Goal: Navigation & Orientation: Find specific page/section

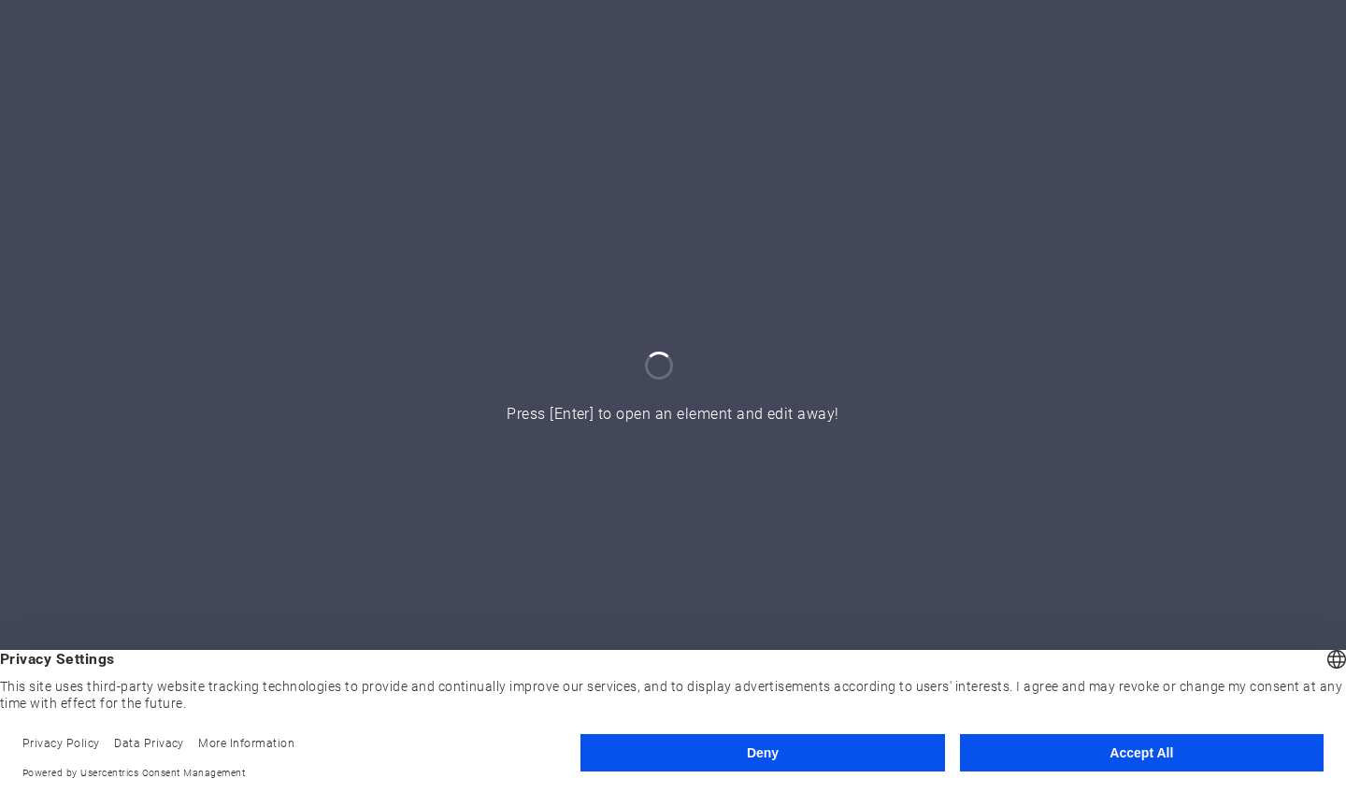
click at [1151, 751] on button "Accept All" at bounding box center [1142, 752] width 364 height 37
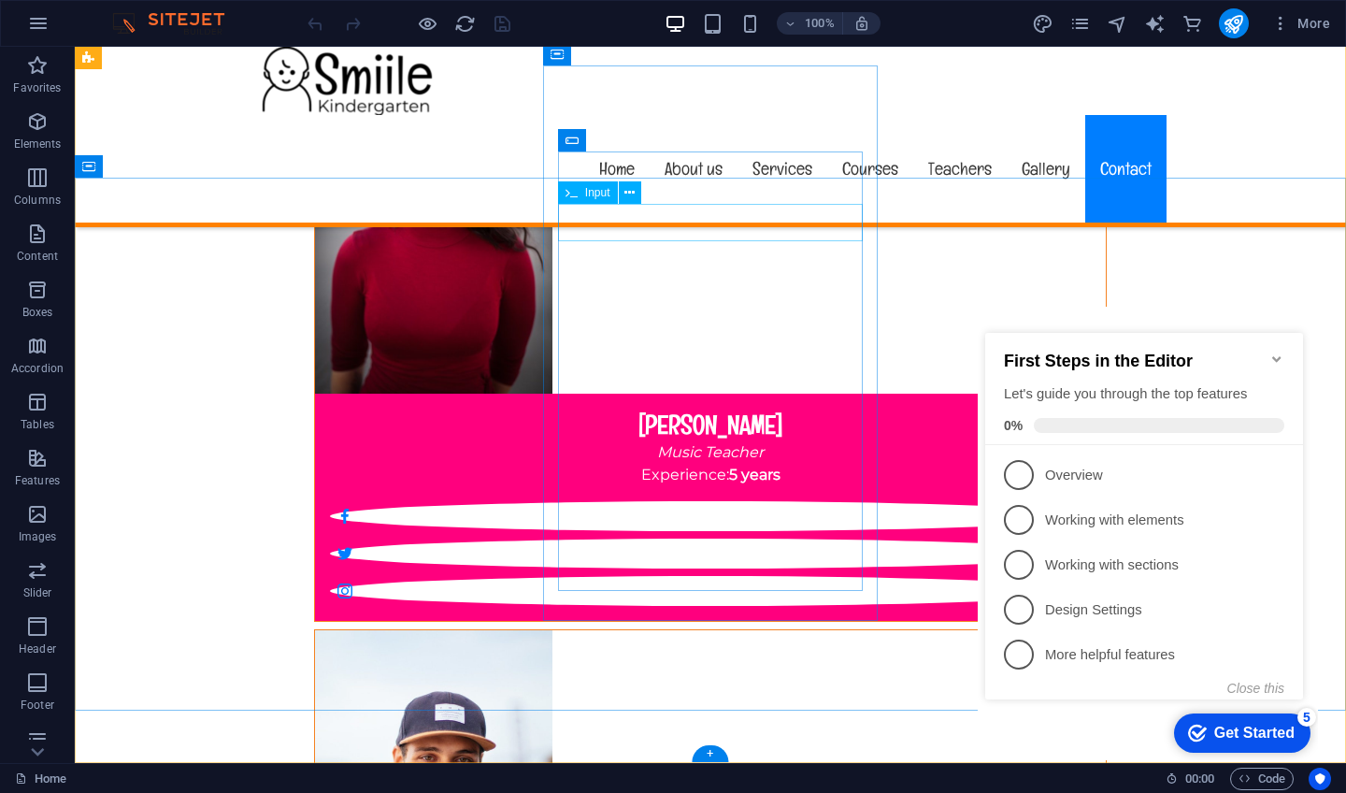
scroll to position [16803, 0]
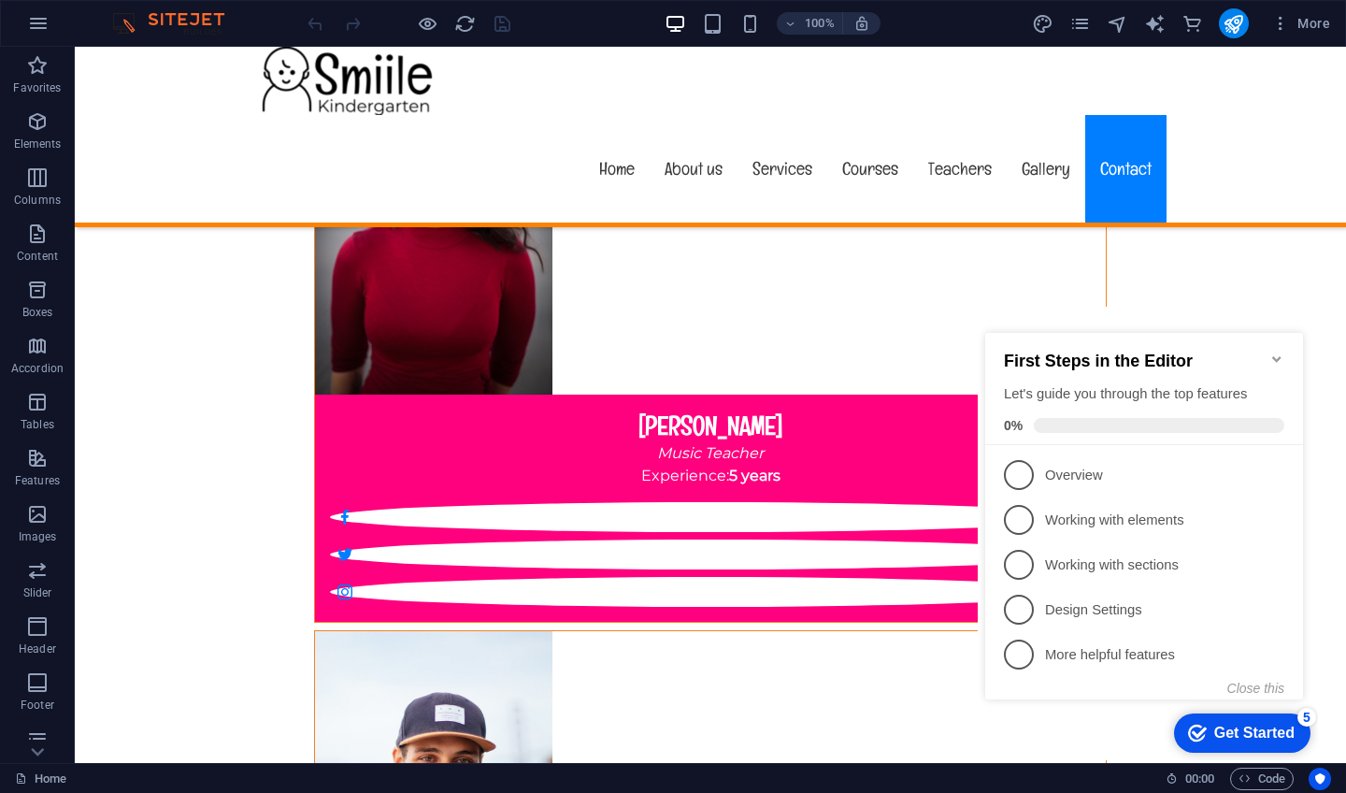
click at [1094, 20] on div "More" at bounding box center [1185, 23] width 306 height 30
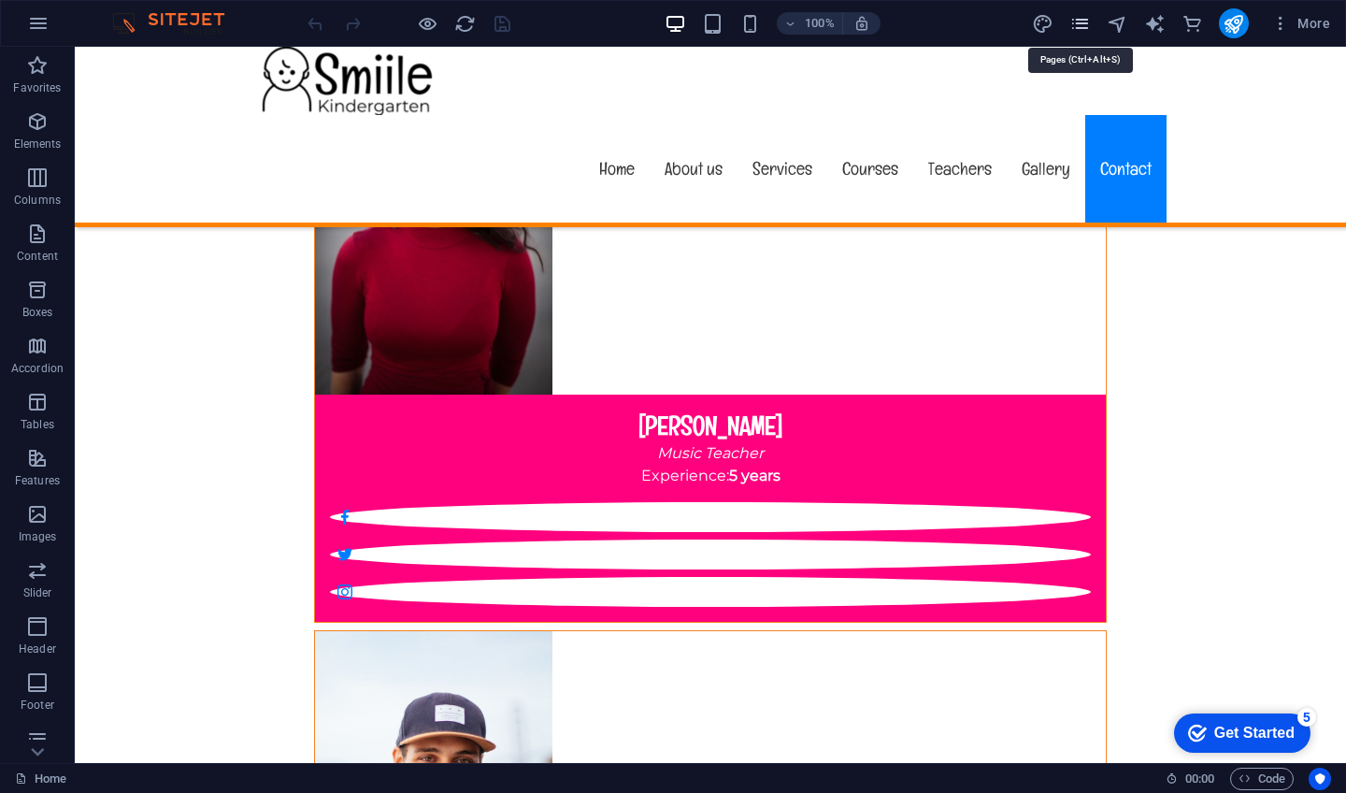
click at [1082, 23] on icon "pages" at bounding box center [1079, 23] width 21 height 21
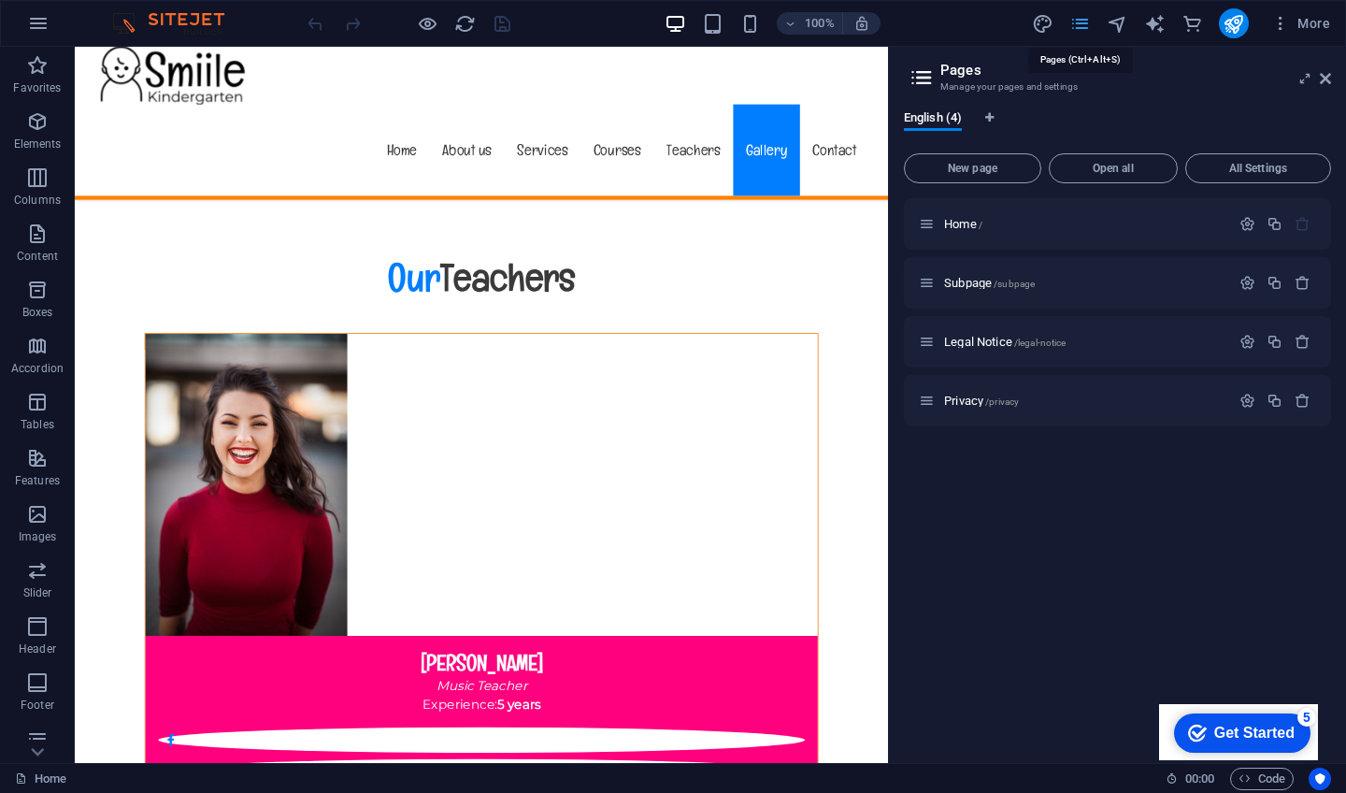
scroll to position [16415, 0]
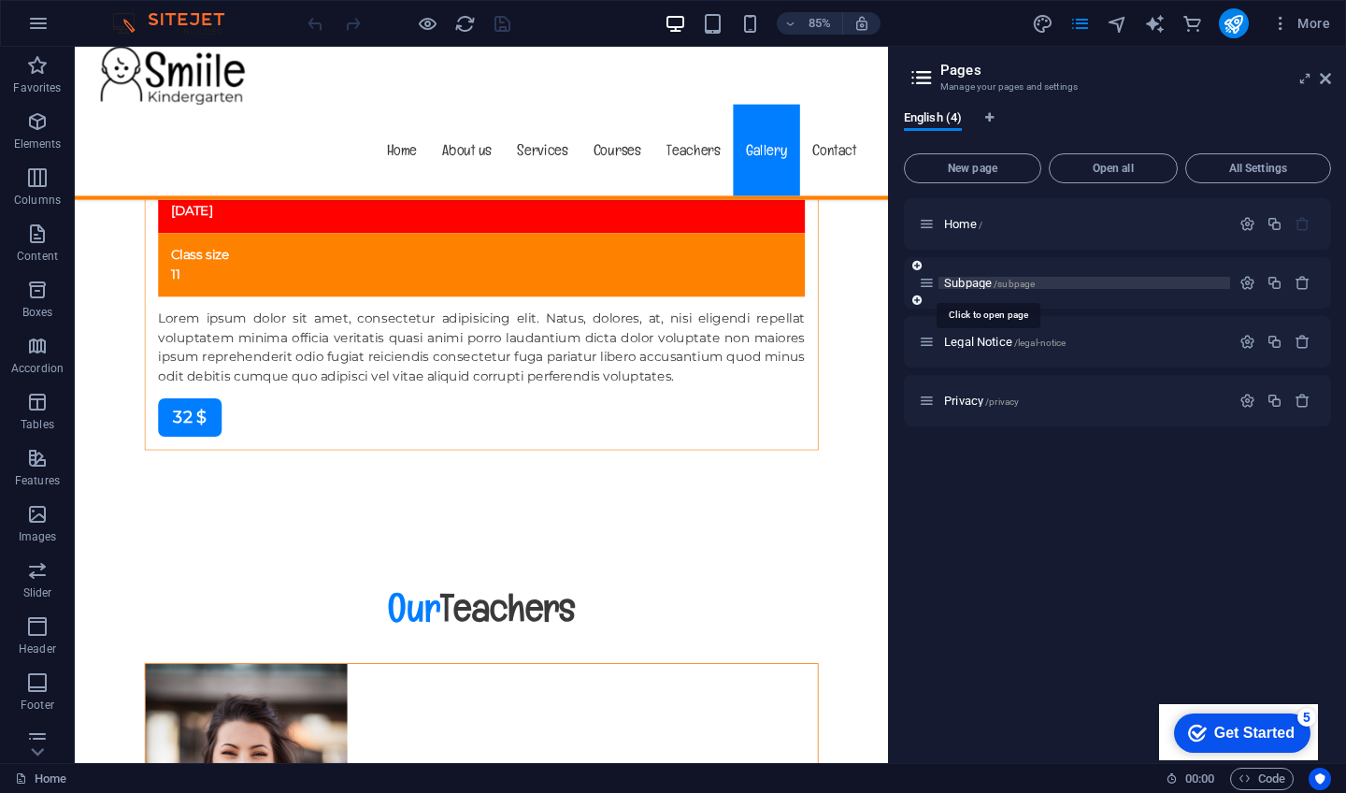
click at [988, 286] on span "Subpage /subpage" at bounding box center [989, 283] width 91 height 14
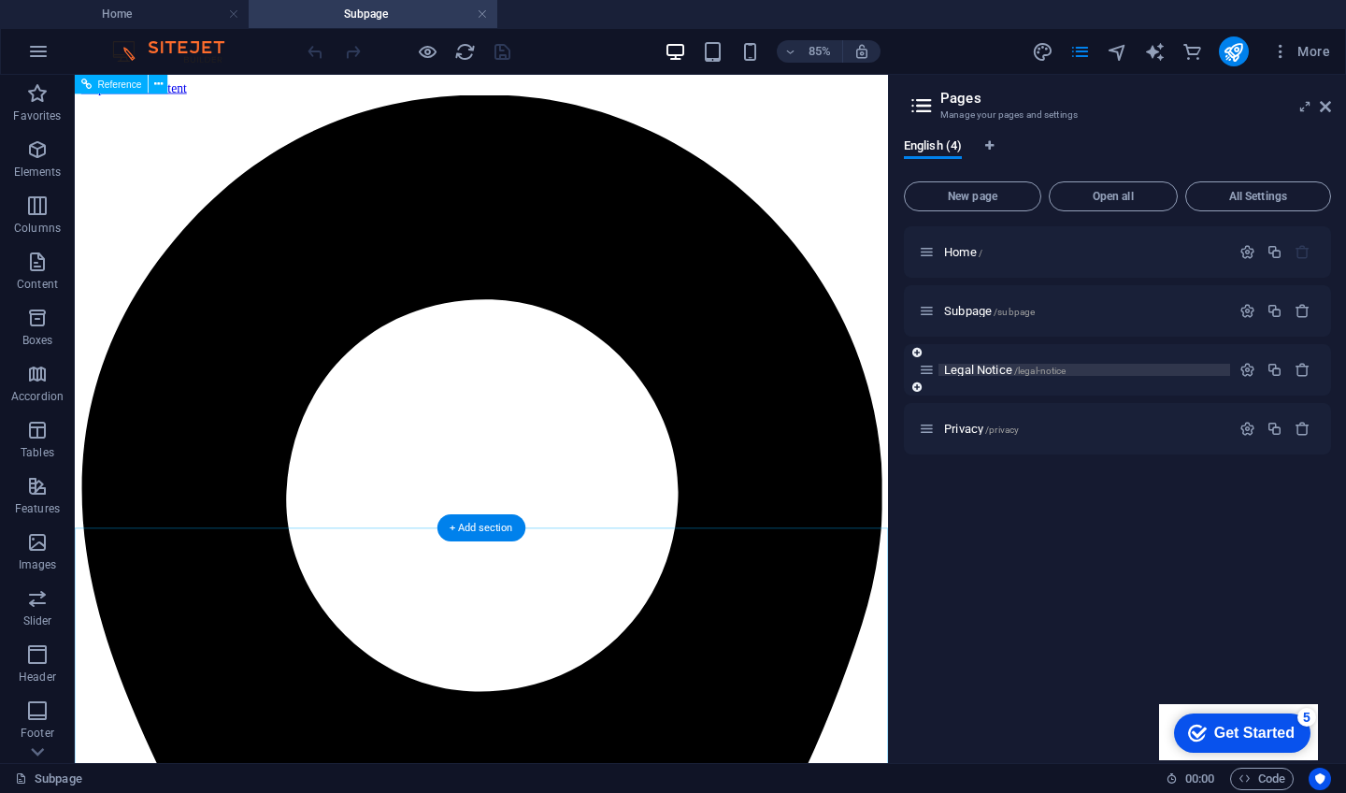
scroll to position [0, 0]
click at [989, 368] on span "Legal Notice /legal-notice" at bounding box center [1005, 370] width 122 height 14
click at [989, 403] on div "Privacy /privacy" at bounding box center [1117, 428] width 427 height 51
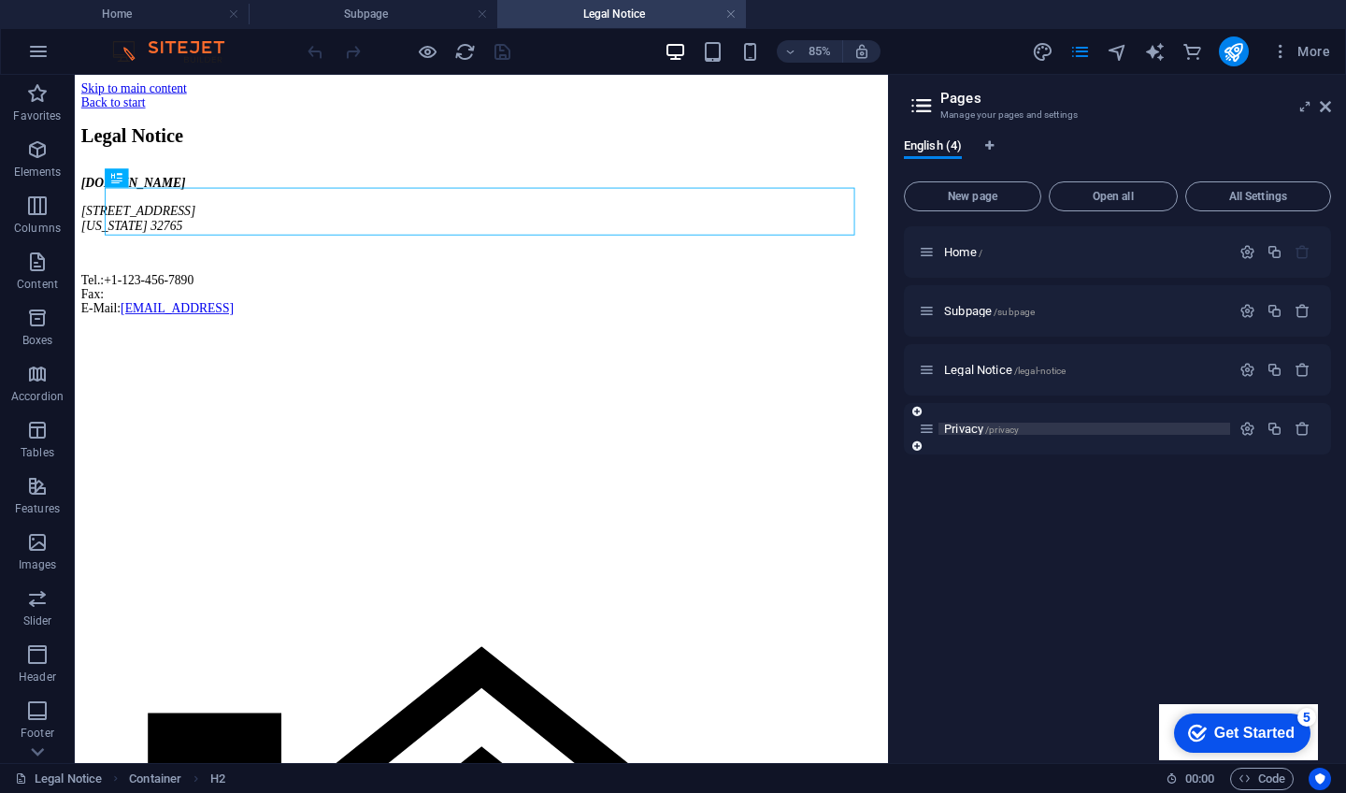
click at [968, 432] on span "Privacy /privacy" at bounding box center [981, 429] width 75 height 14
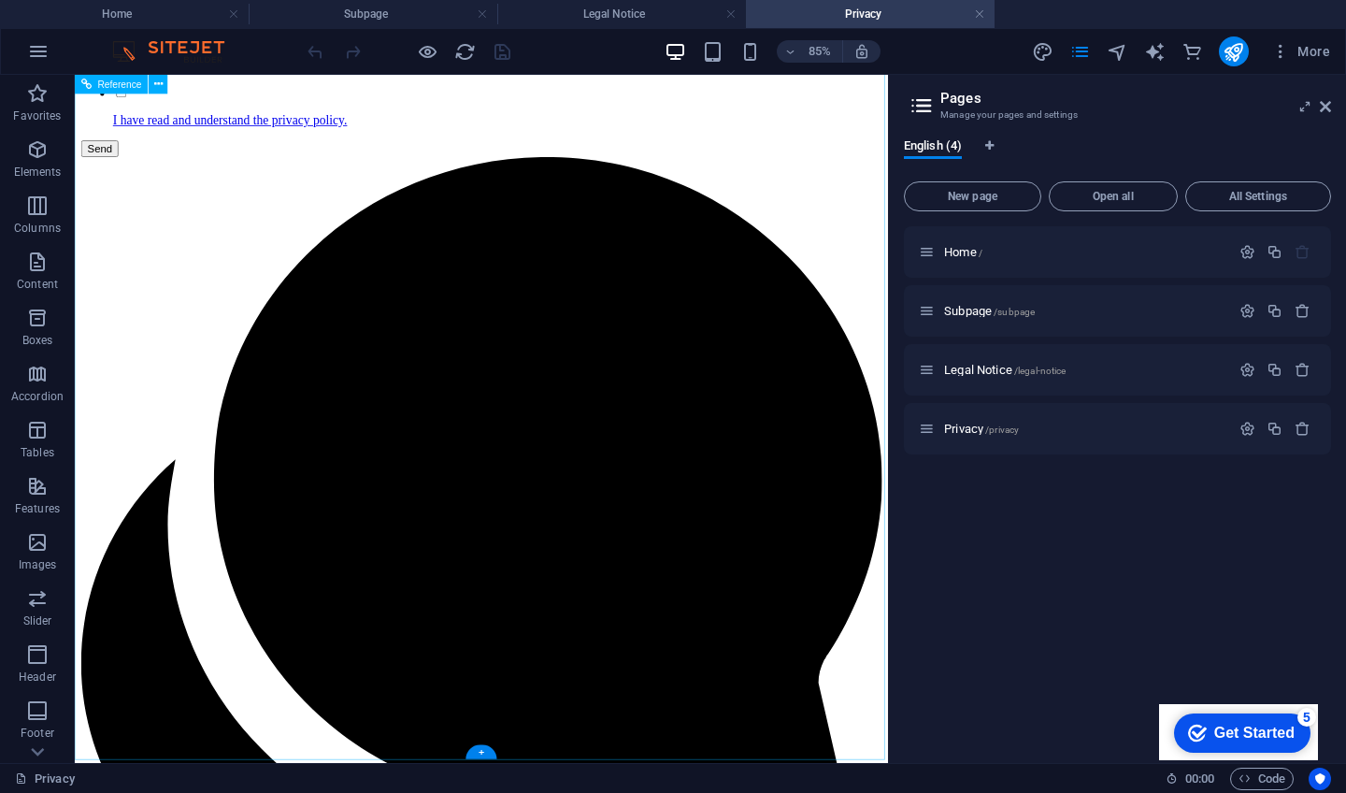
scroll to position [5846, 0]
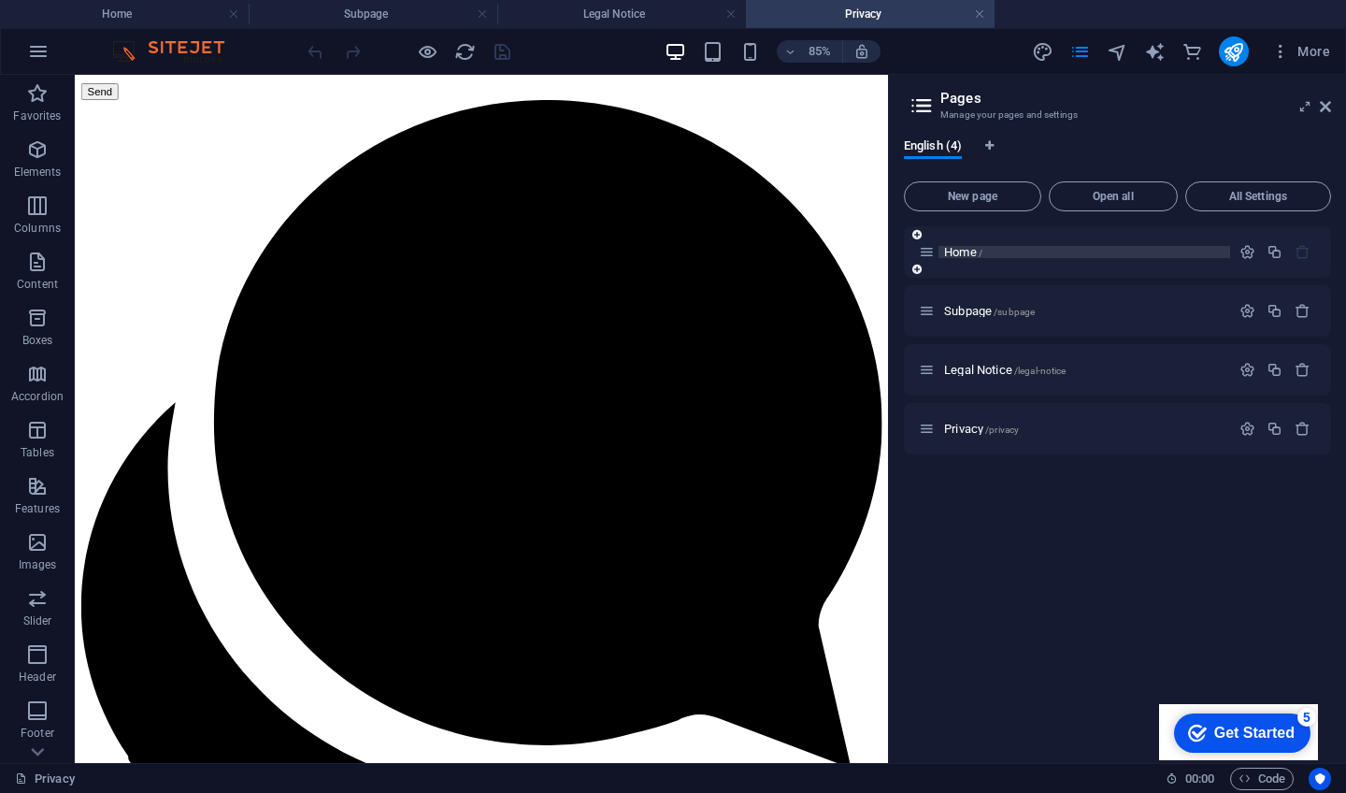
click at [966, 250] on span "Home /" at bounding box center [963, 252] width 38 height 14
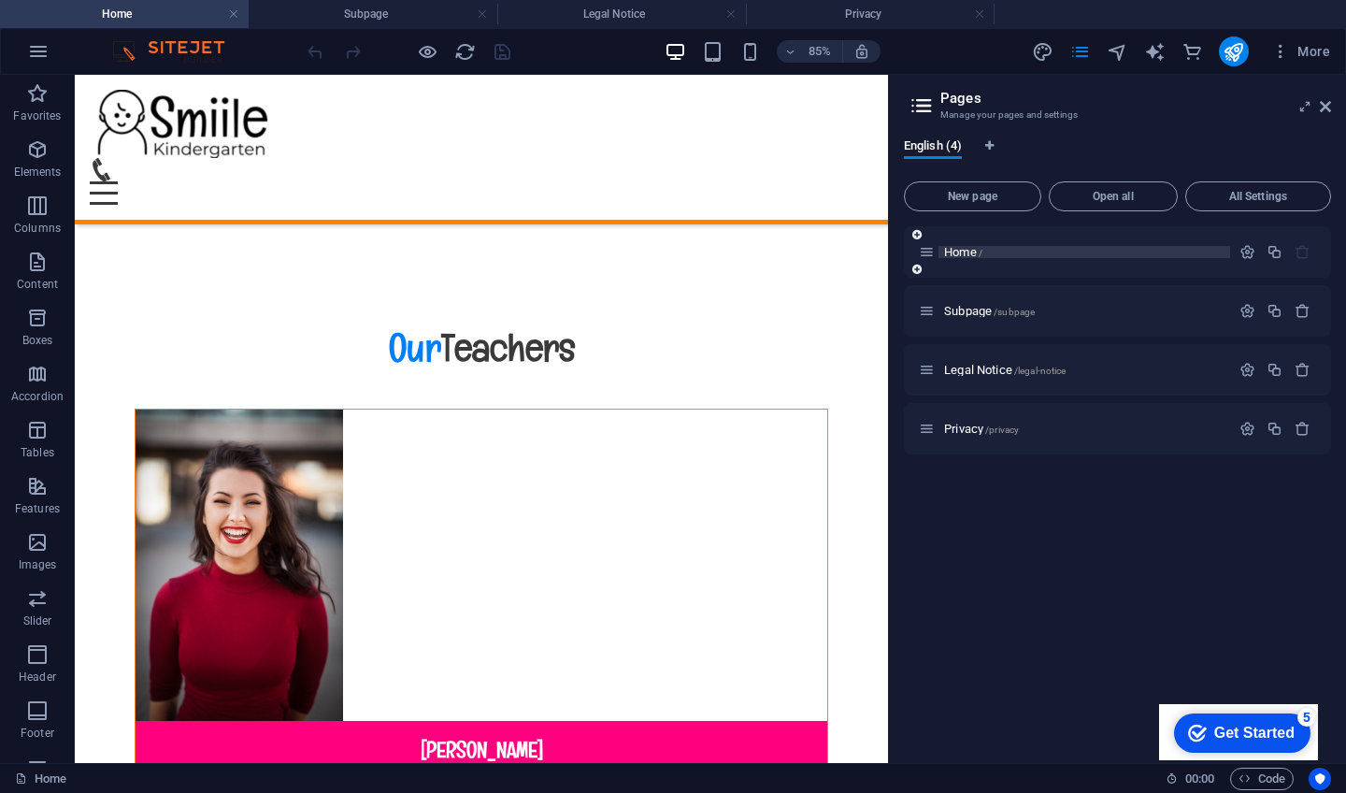
scroll to position [0, 0]
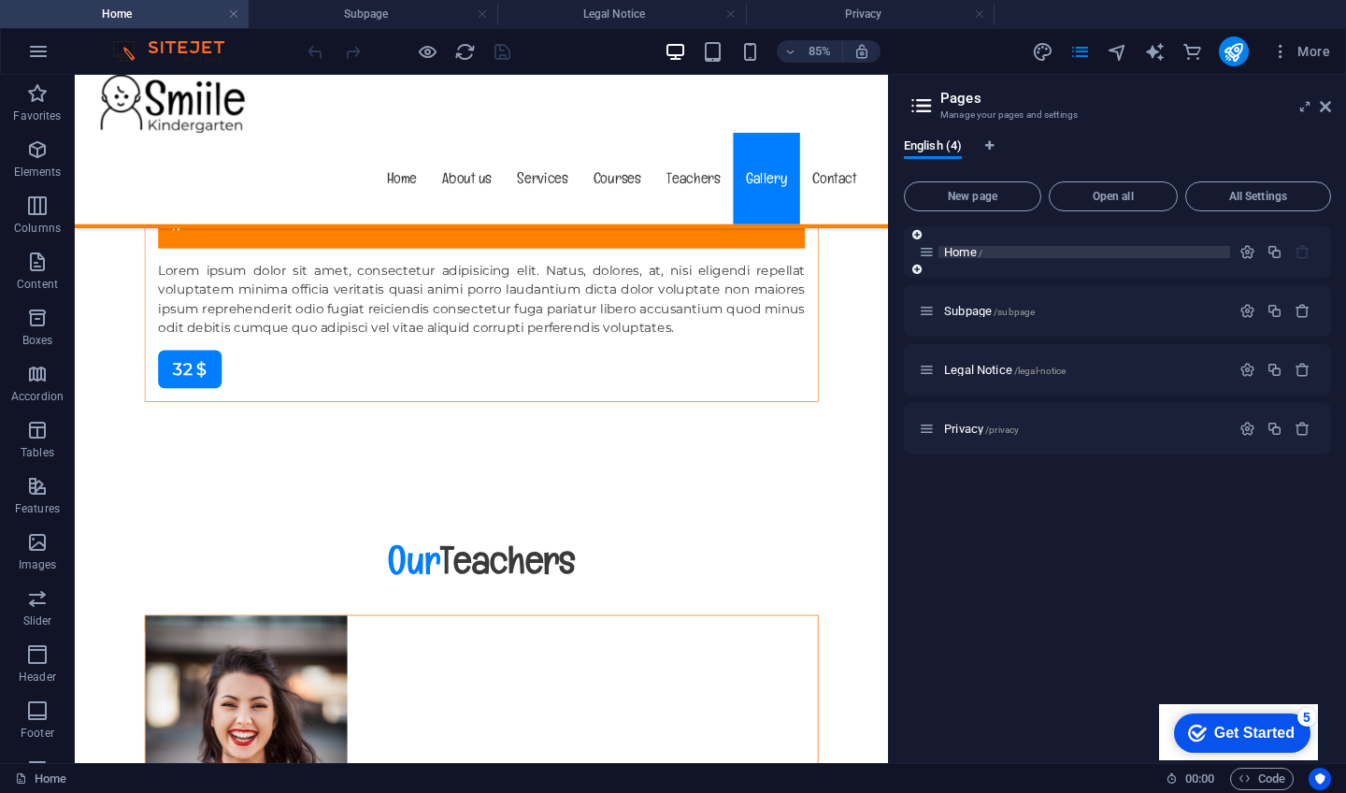
drag, startPoint x: 962, startPoint y: 251, endPoint x: 369, endPoint y: 323, distance: 596.9
click at [962, 251] on span "Home /" at bounding box center [963, 252] width 38 height 14
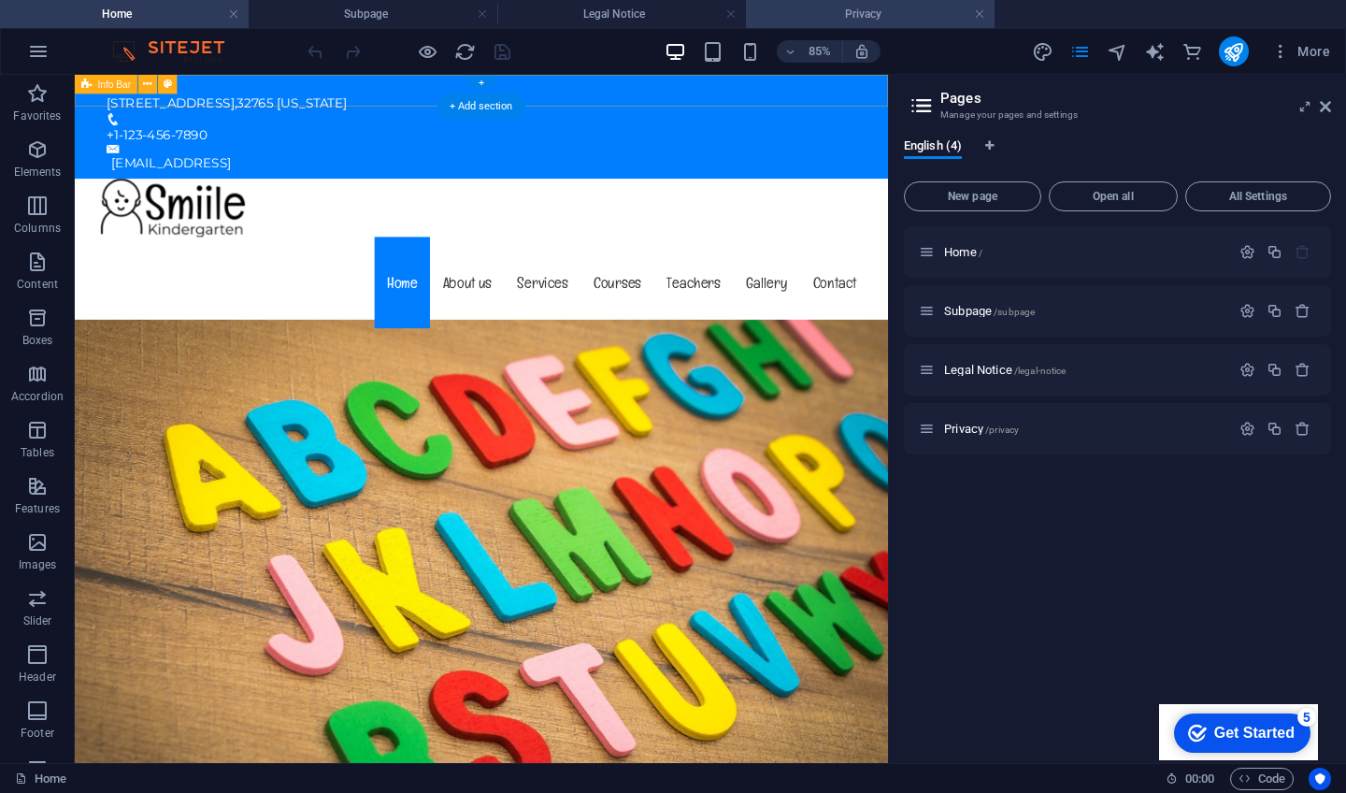
click at [888, 18] on h4 "Privacy" at bounding box center [870, 14] width 249 height 21
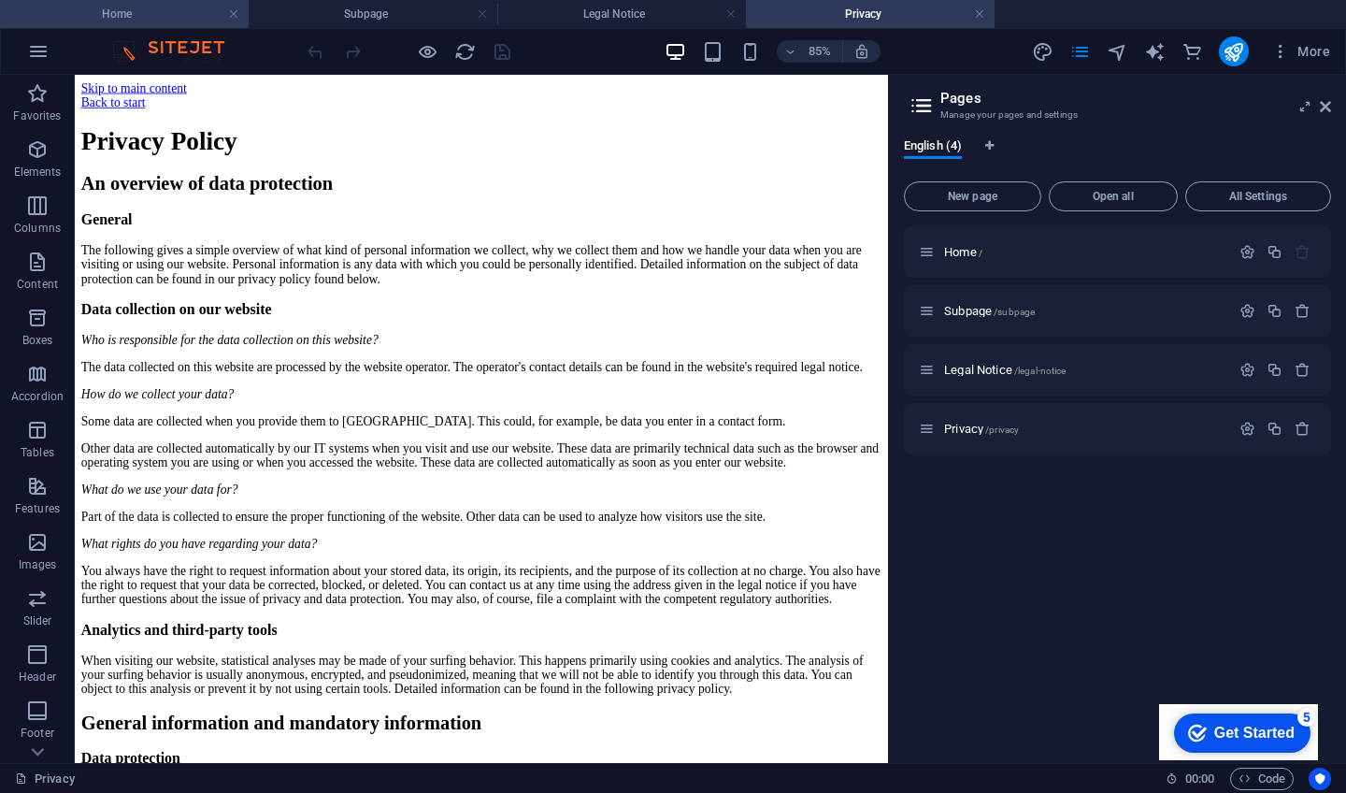
click at [148, 10] on h4 "Home" at bounding box center [124, 14] width 249 height 21
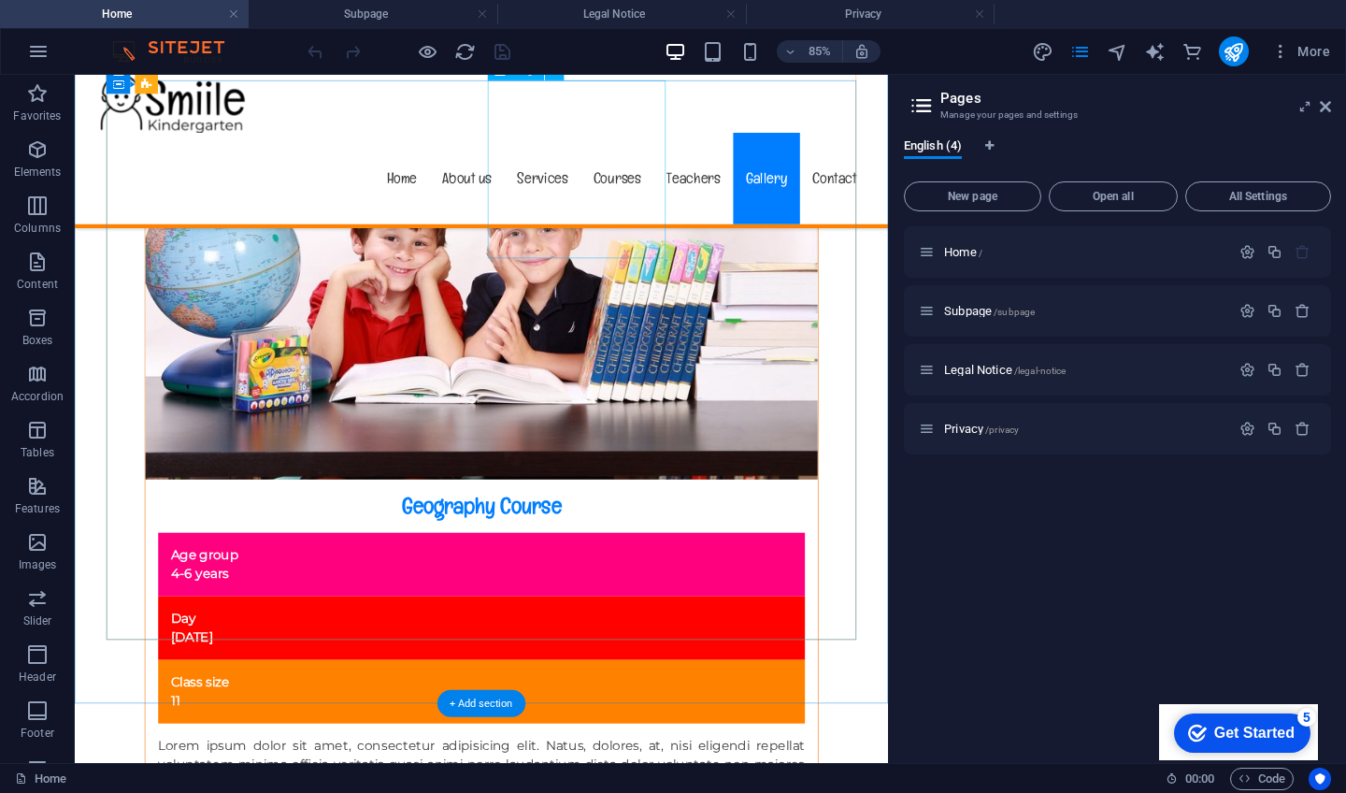
scroll to position [15858, 0]
